Goal: Use online tool/utility: Utilize a website feature to perform a specific function

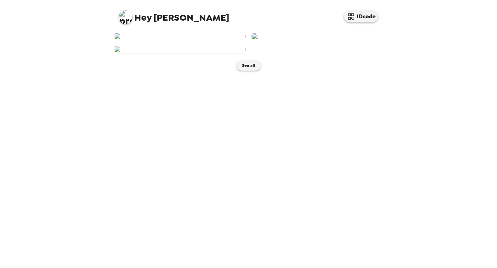
scroll to position [121, 0]
click at [198, 53] on img at bounding box center [180, 50] width 132 height 8
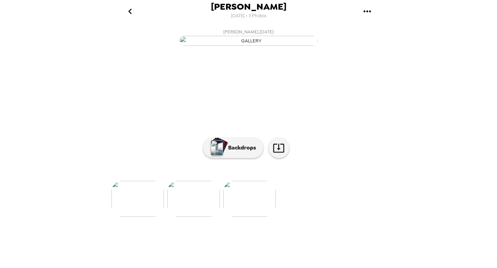
scroll to position [30, 0]
click at [230, 152] on p "Backdrops" at bounding box center [240, 148] width 31 height 8
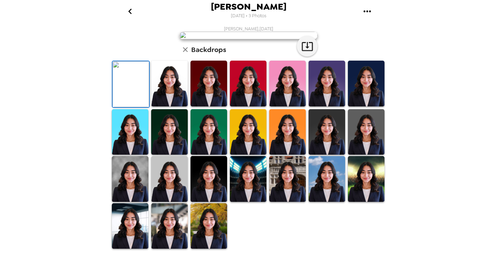
scroll to position [147, 0]
click at [206, 240] on img at bounding box center [208, 227] width 37 height 46
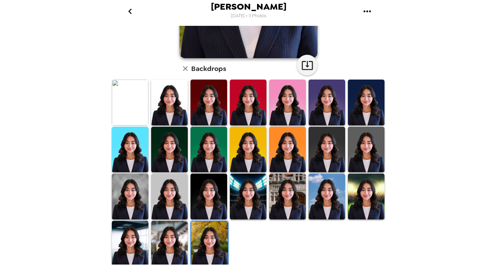
click at [169, 237] on img at bounding box center [169, 244] width 37 height 46
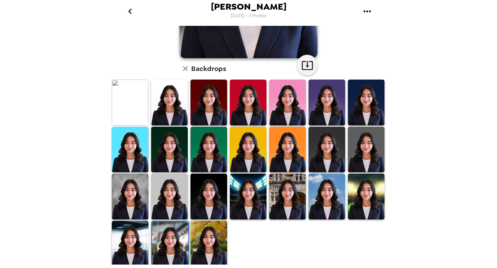
click at [128, 235] on img at bounding box center [130, 244] width 37 height 46
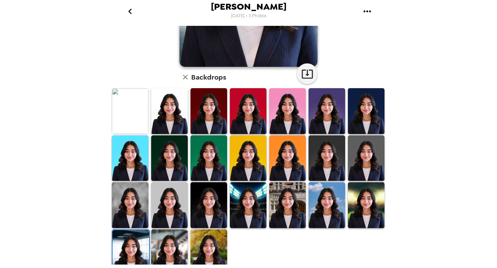
scroll to position [146, 0]
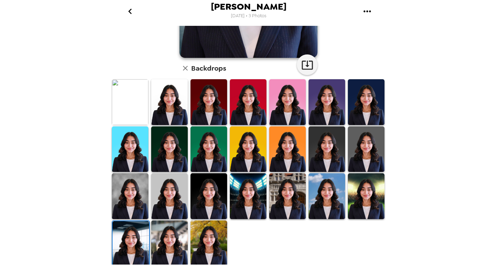
click at [359, 147] on img at bounding box center [366, 150] width 37 height 46
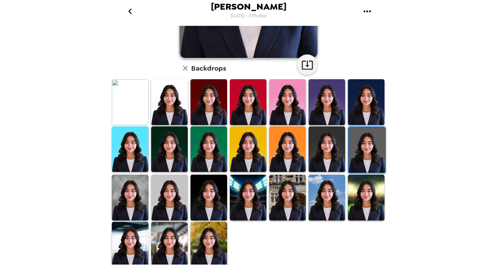
click at [147, 188] on img at bounding box center [130, 198] width 37 height 46
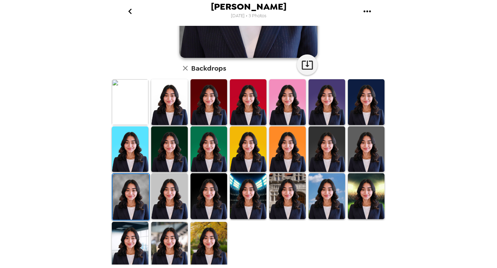
scroll to position [0, 0]
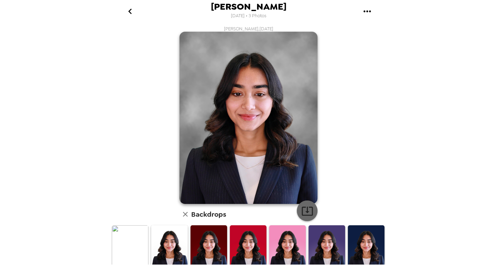
click at [301, 207] on icon "button" at bounding box center [307, 211] width 12 height 12
